Goal: Task Accomplishment & Management: Manage account settings

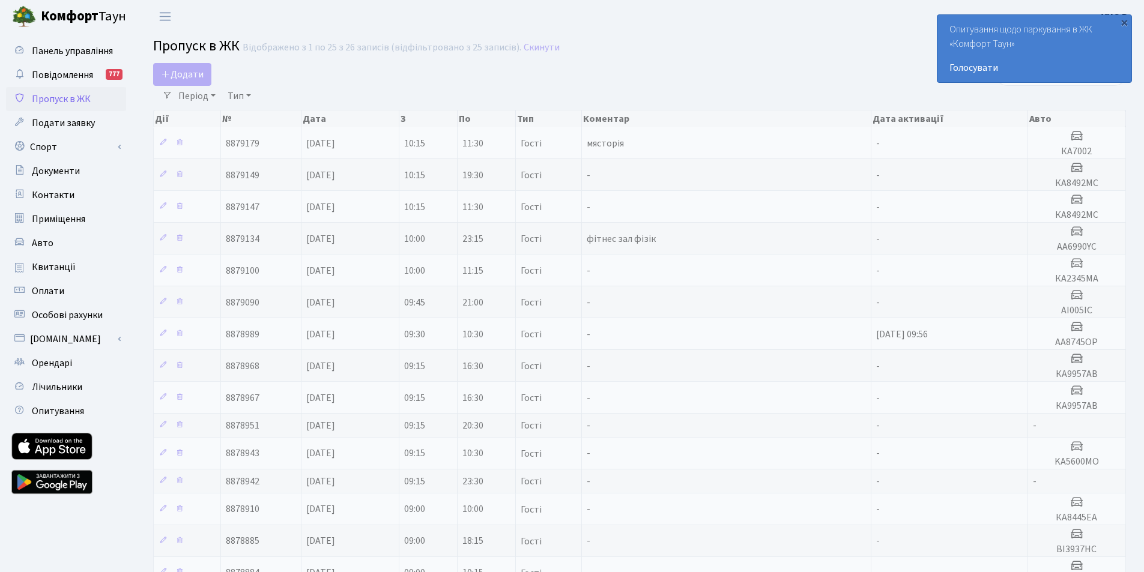
select select "25"
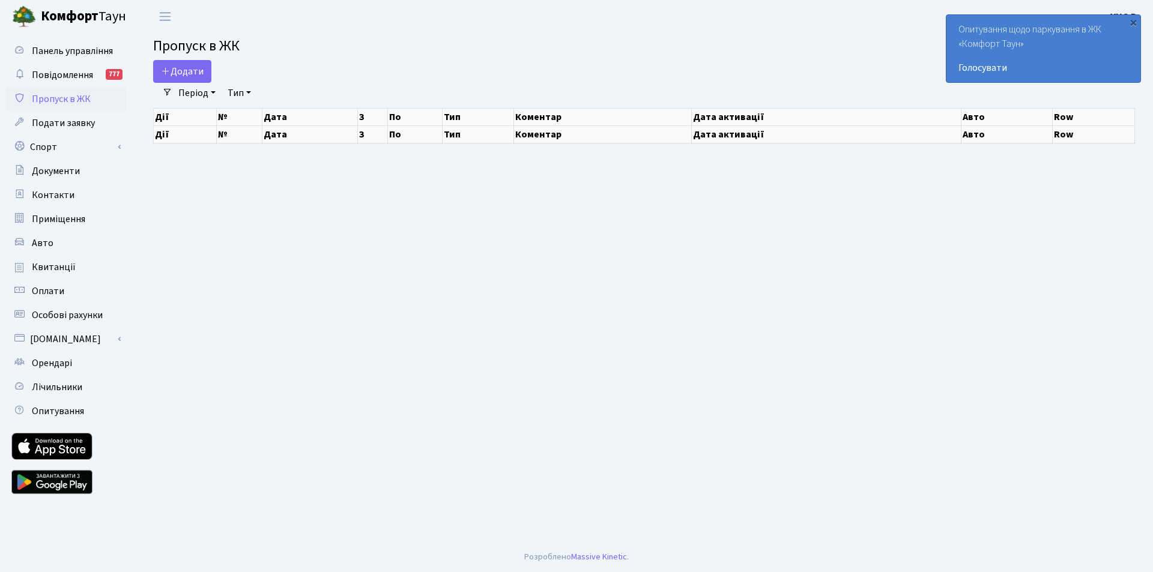
select select "25"
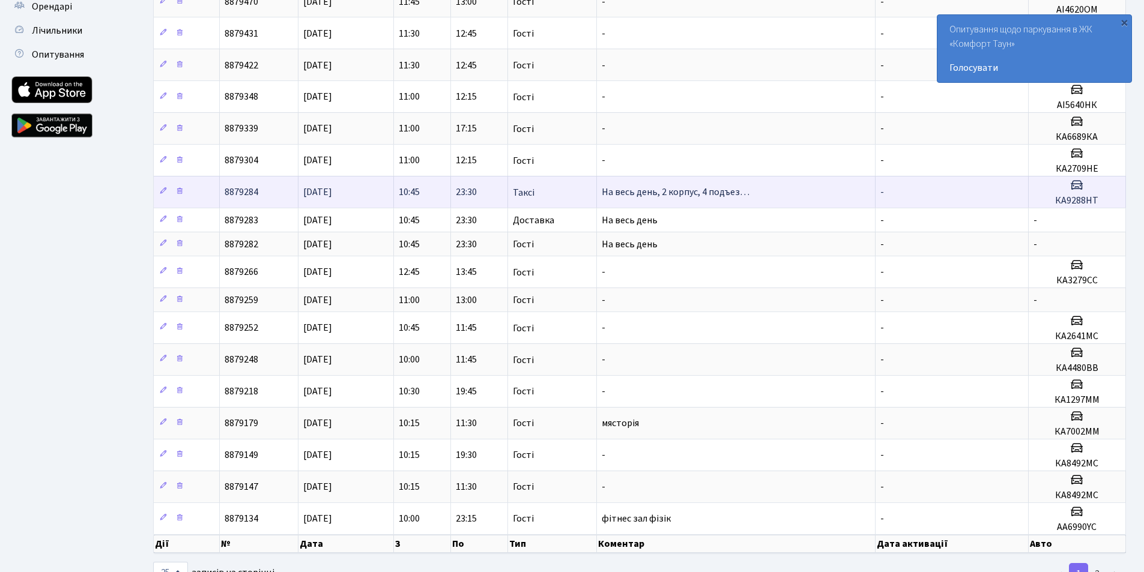
scroll to position [401, 0]
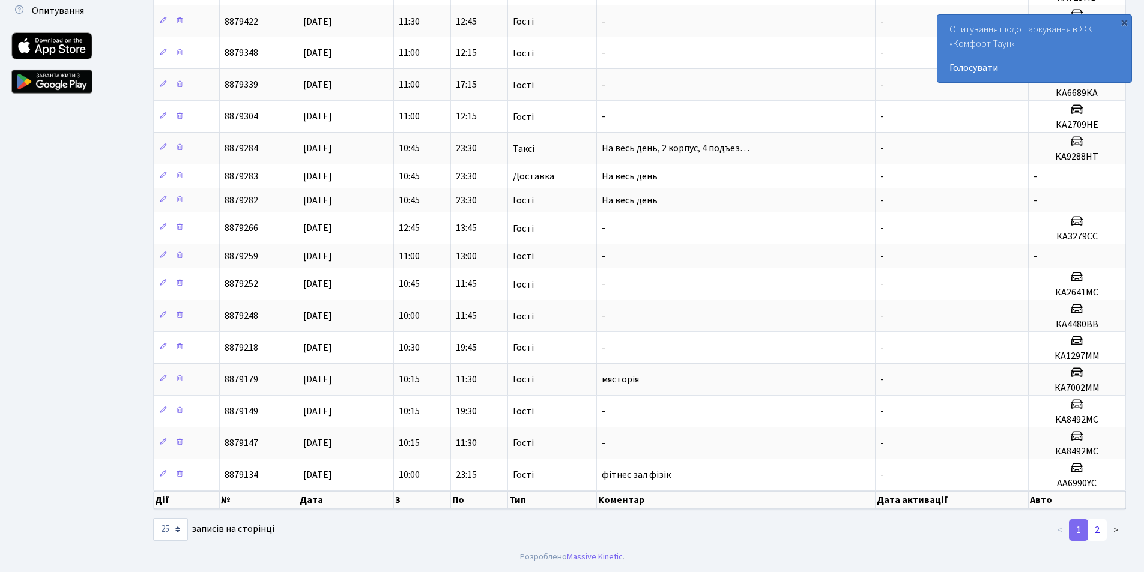
click at [1094, 529] on link "2" at bounding box center [1097, 531] width 19 height 22
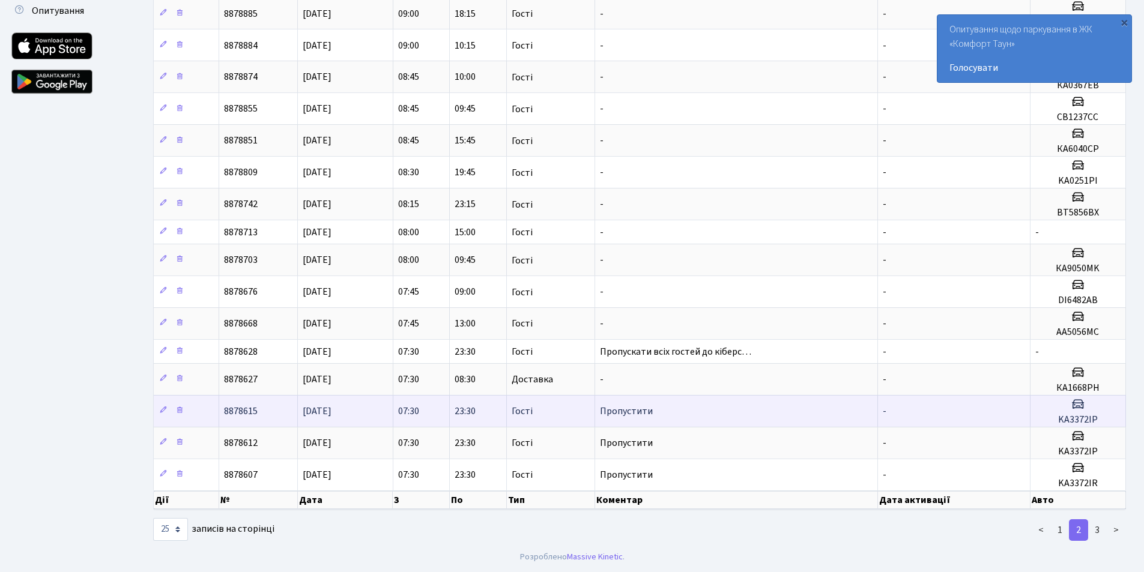
click at [679, 410] on td "Пропустити" at bounding box center [736, 411] width 283 height 32
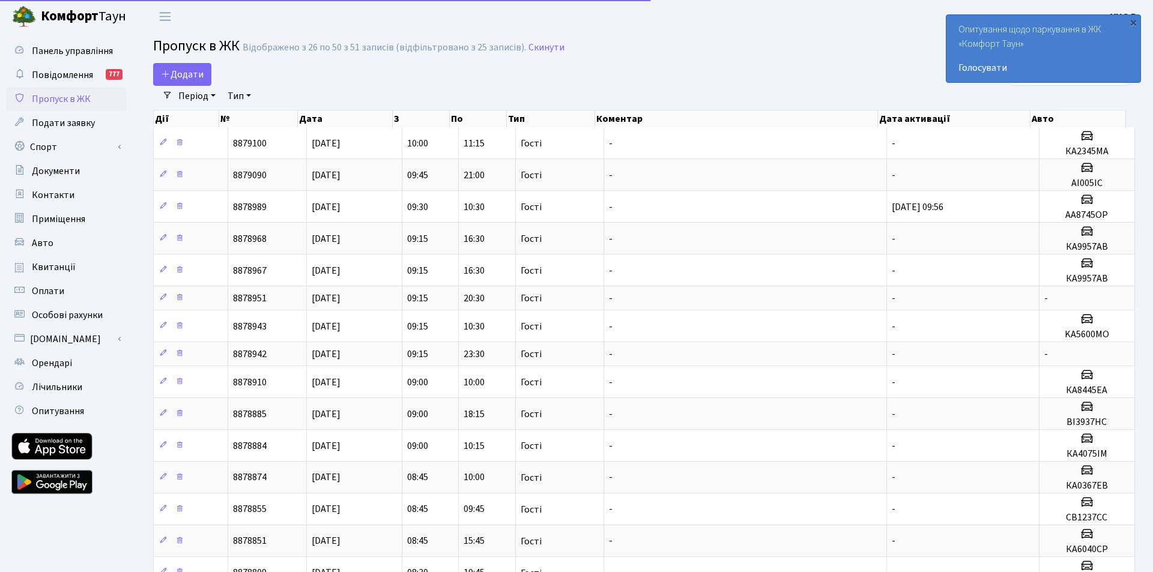
select select "25"
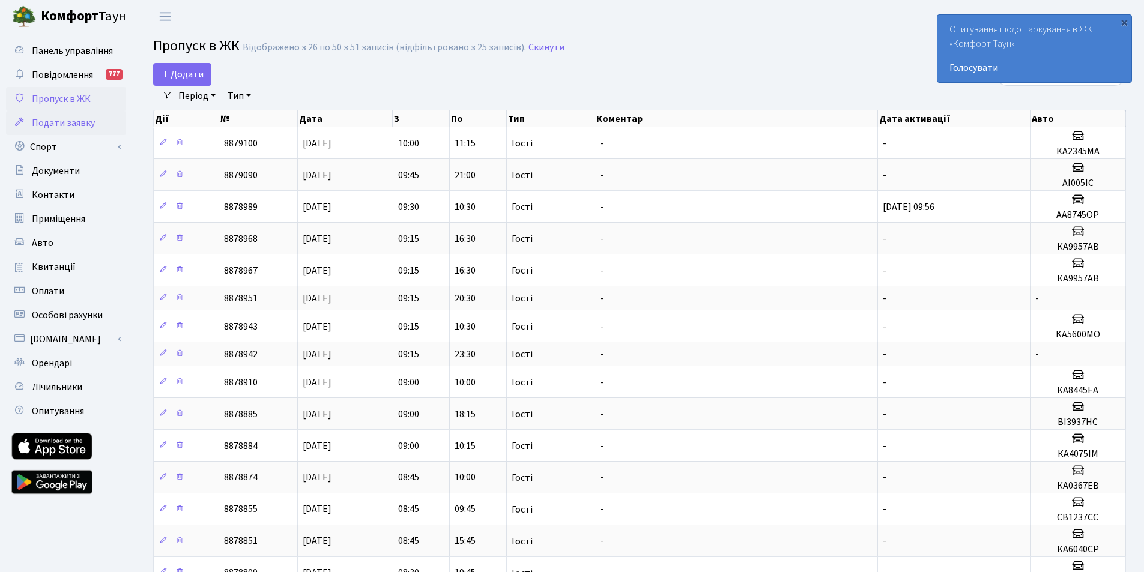
click at [58, 122] on span "Подати заявку" at bounding box center [63, 123] width 63 height 13
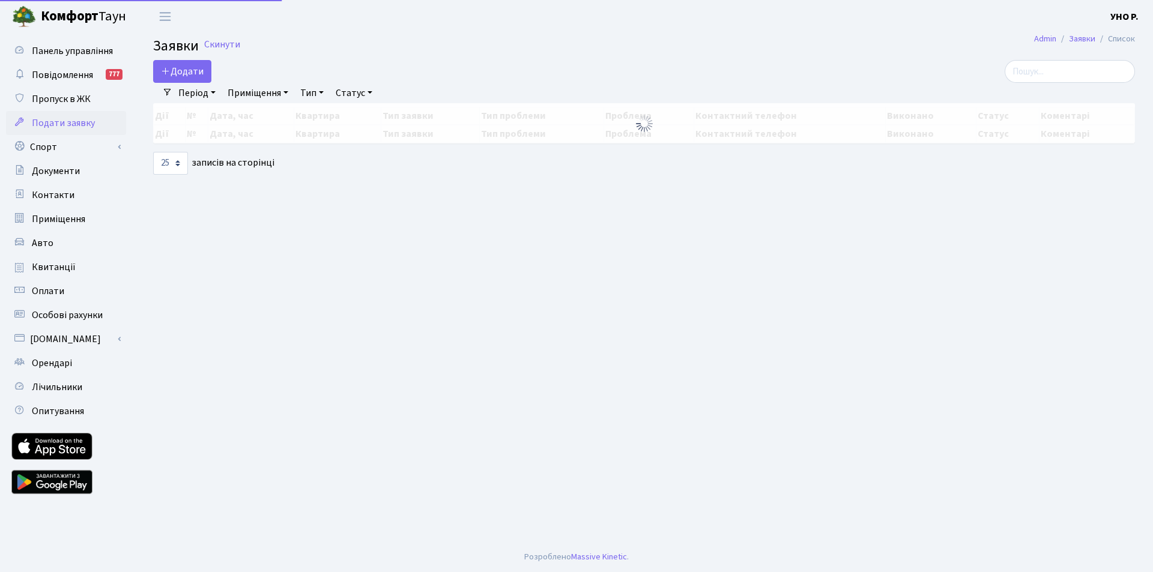
select select "25"
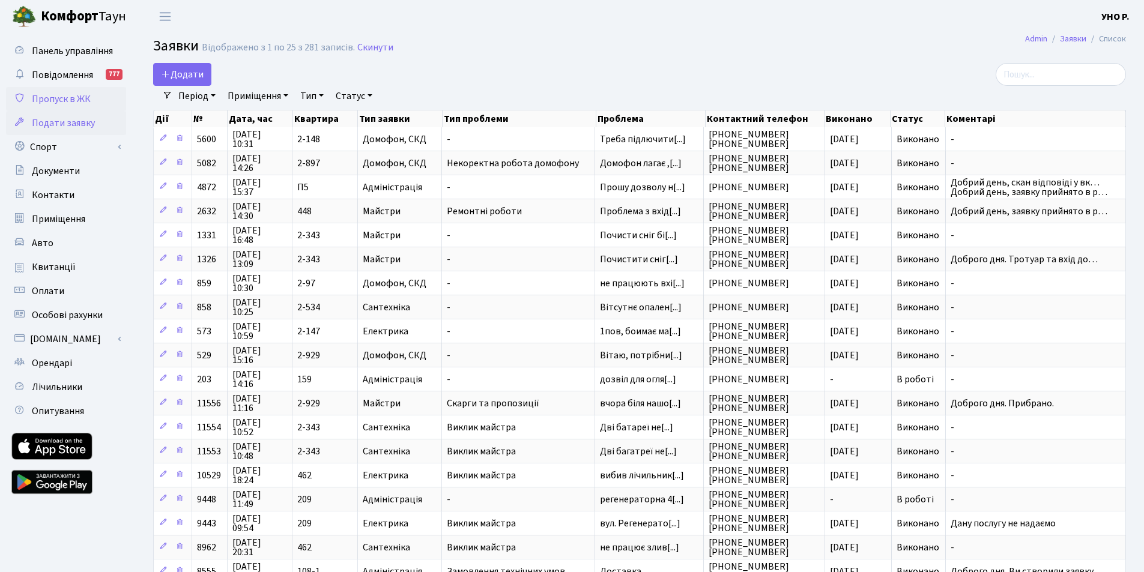
click at [68, 100] on span "Пропуск в ЖК" at bounding box center [61, 99] width 59 height 13
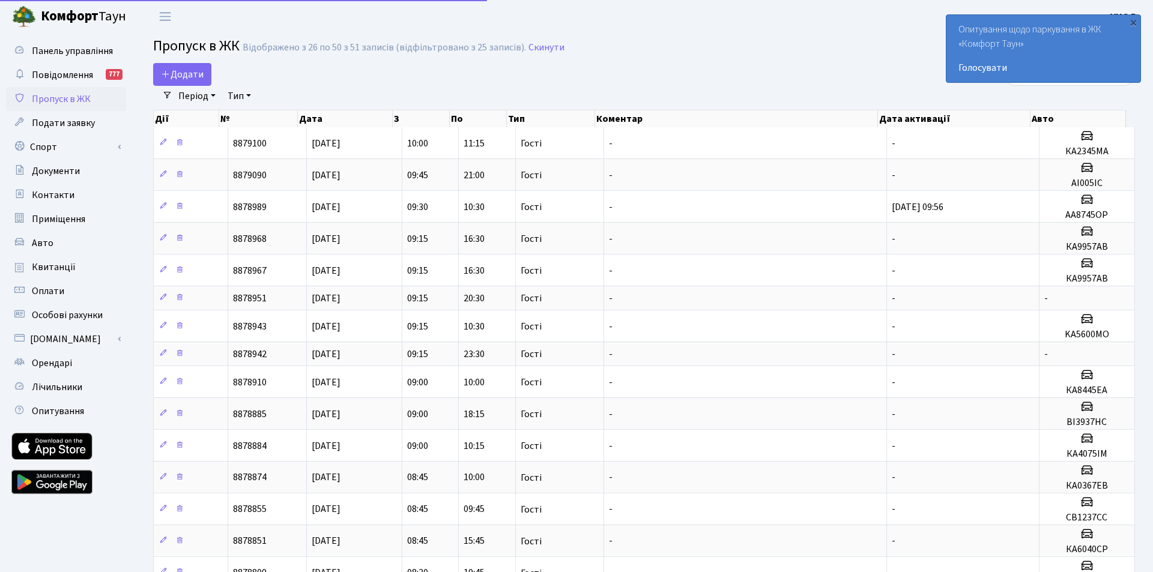
select select "25"
